Goal: Task Accomplishment & Management: Manage account settings

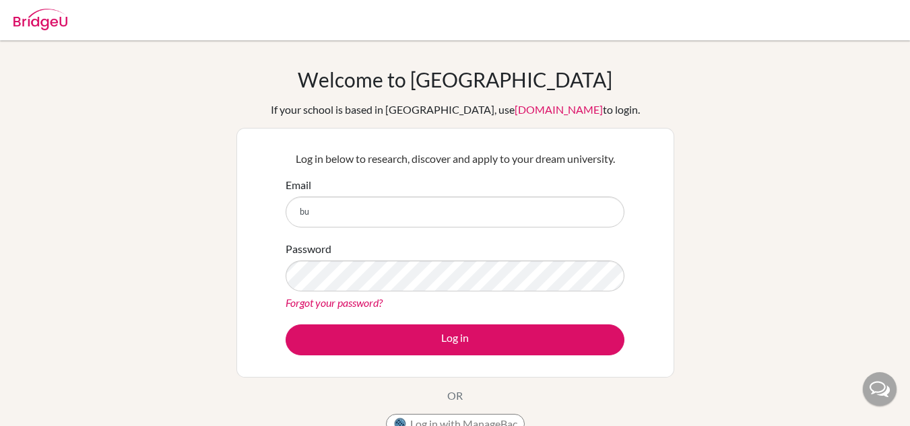
type input "b"
type input "[EMAIL_ADDRESS][DOMAIN_NAME]"
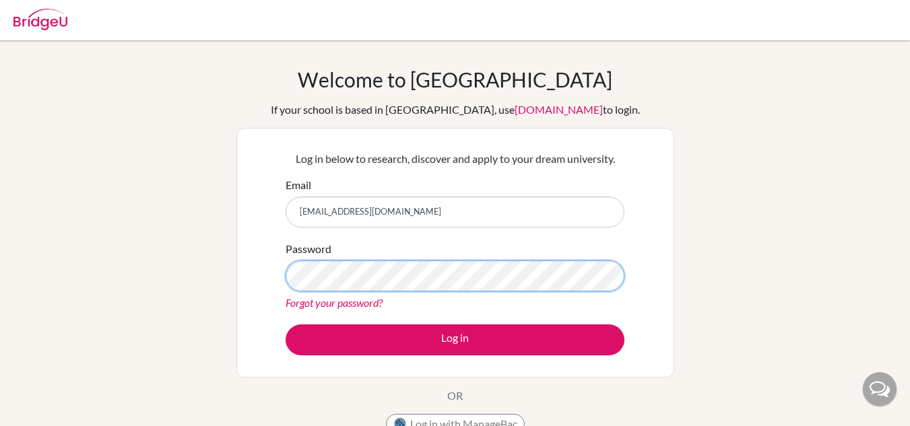
click at [285, 324] on button "Log in" at bounding box center [454, 339] width 339 height 31
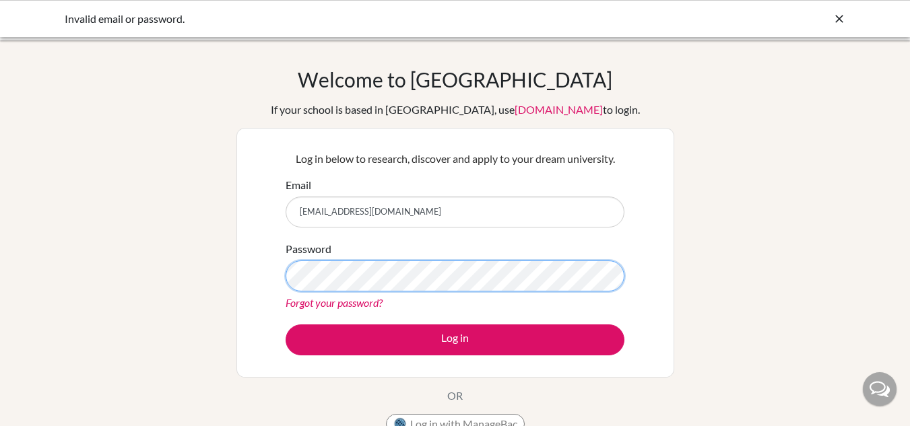
click at [285, 324] on button "Log in" at bounding box center [454, 339] width 339 height 31
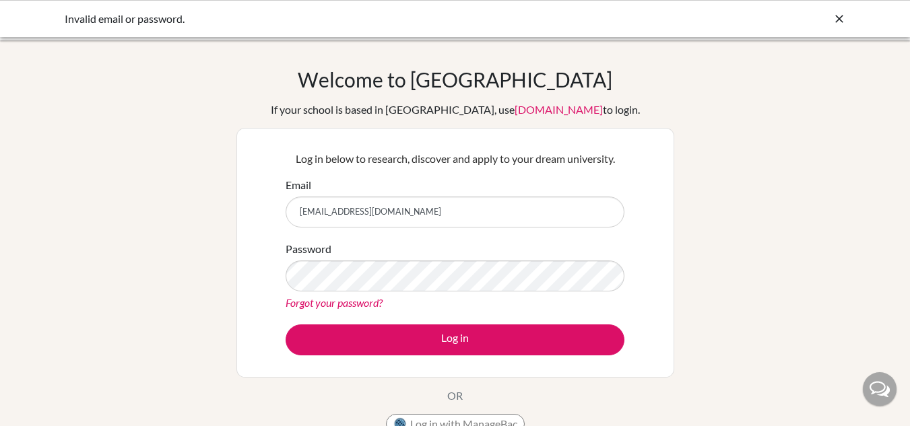
click at [370, 304] on link "Forgot your password?" at bounding box center [333, 302] width 97 height 13
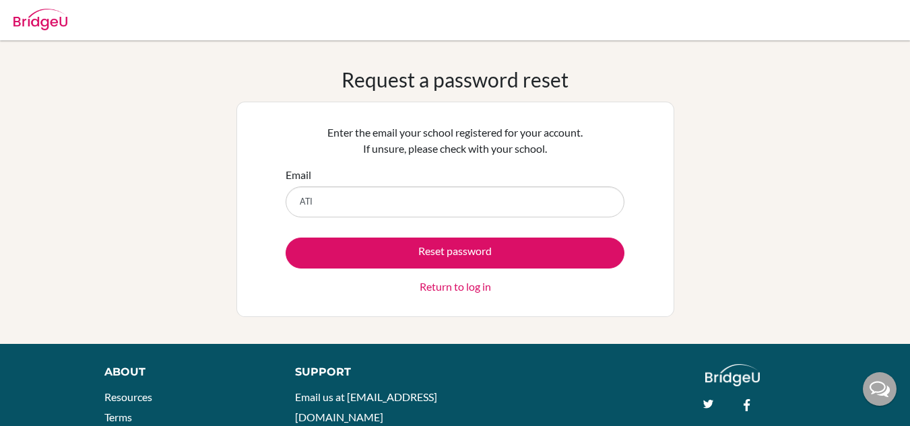
type input "[EMAIL_ADDRESS][DOMAIN_NAME]"
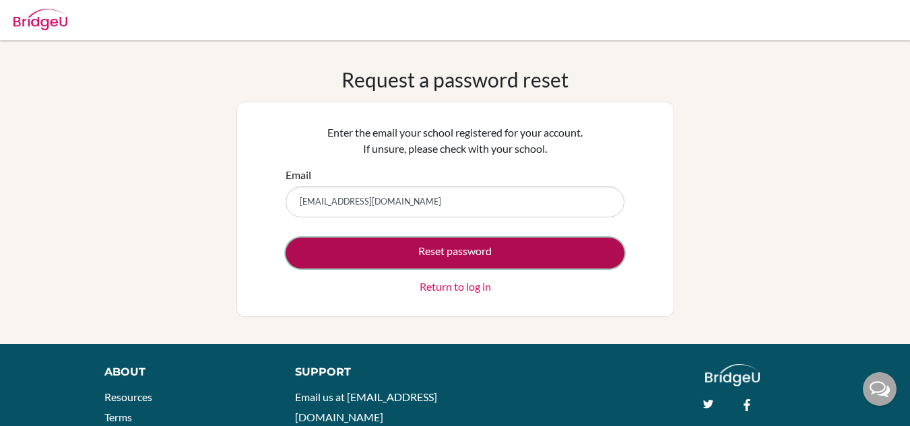
click at [412, 244] on button "Reset password" at bounding box center [454, 253] width 339 height 31
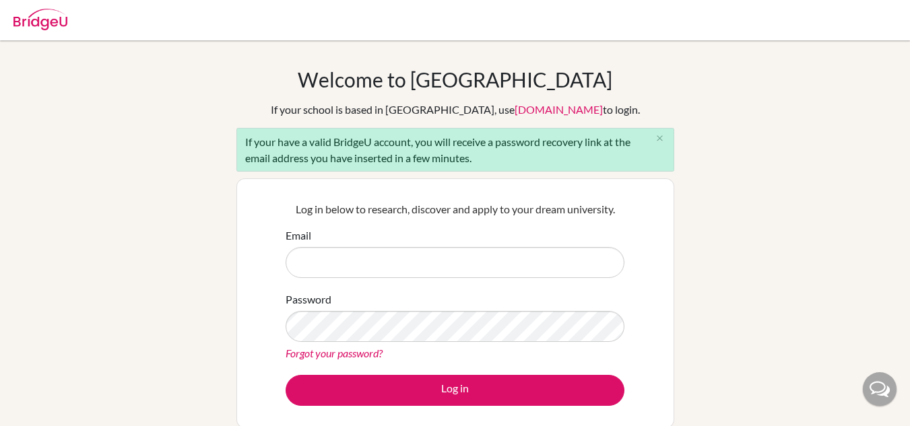
click at [415, 252] on input "Email" at bounding box center [454, 262] width 339 height 31
type input "[EMAIL_ADDRESS][PERSON_NAME][DOMAIN_NAME]"
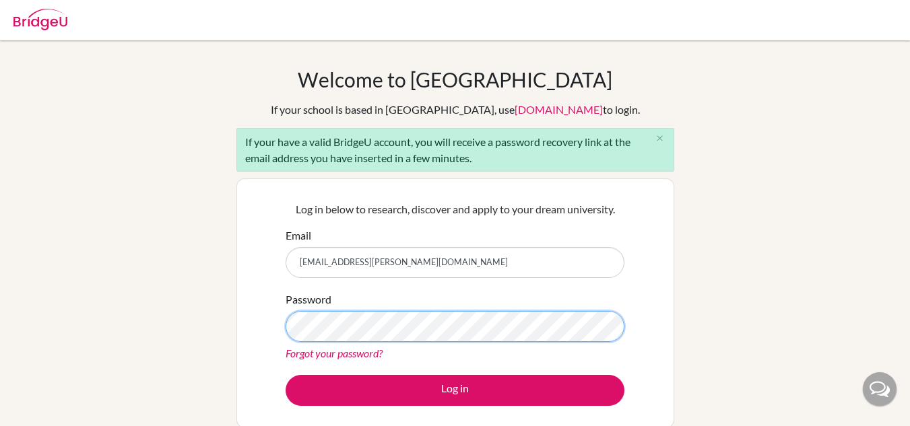
click at [285, 375] on button "Log in" at bounding box center [454, 390] width 339 height 31
